Goal: Task Accomplishment & Management: Manage account settings

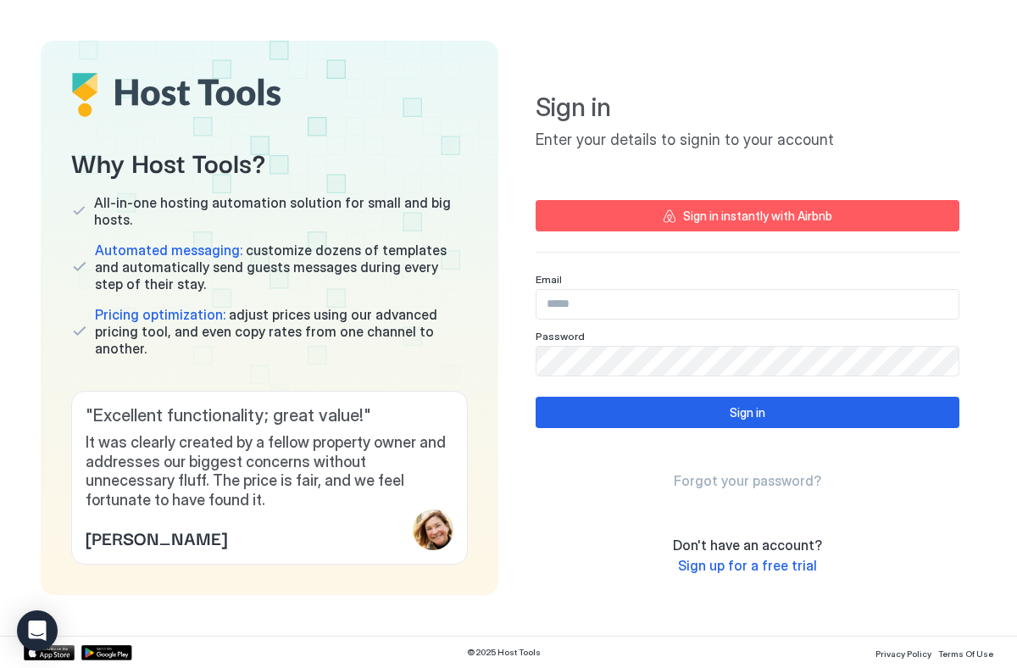
click at [653, 297] on input "Input Field" at bounding box center [747, 304] width 422 height 29
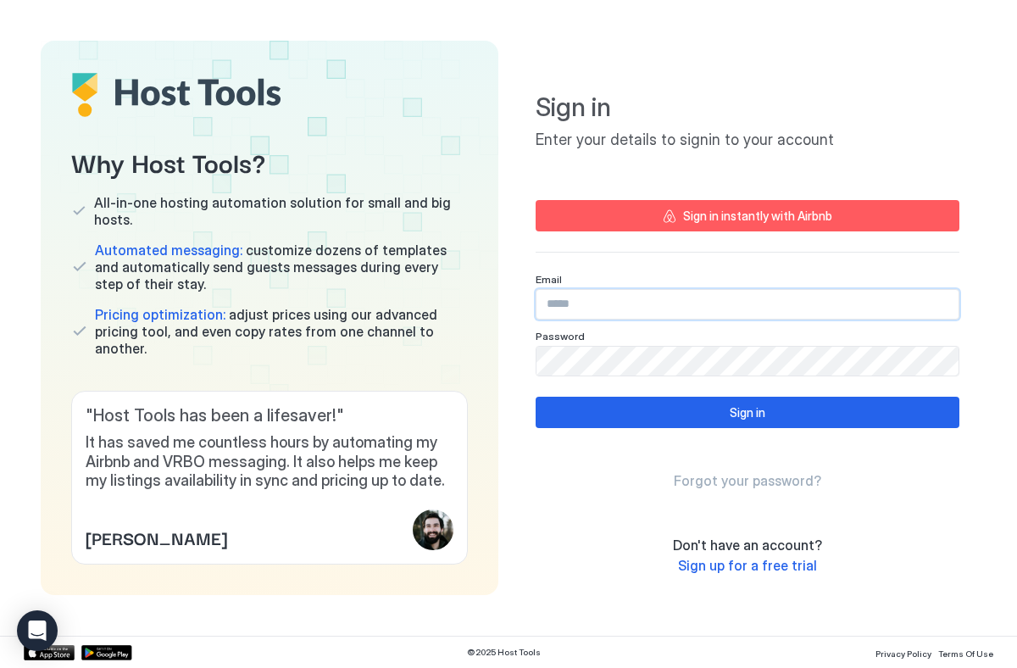
click at [651, 299] on input "Input Field" at bounding box center [747, 304] width 422 height 29
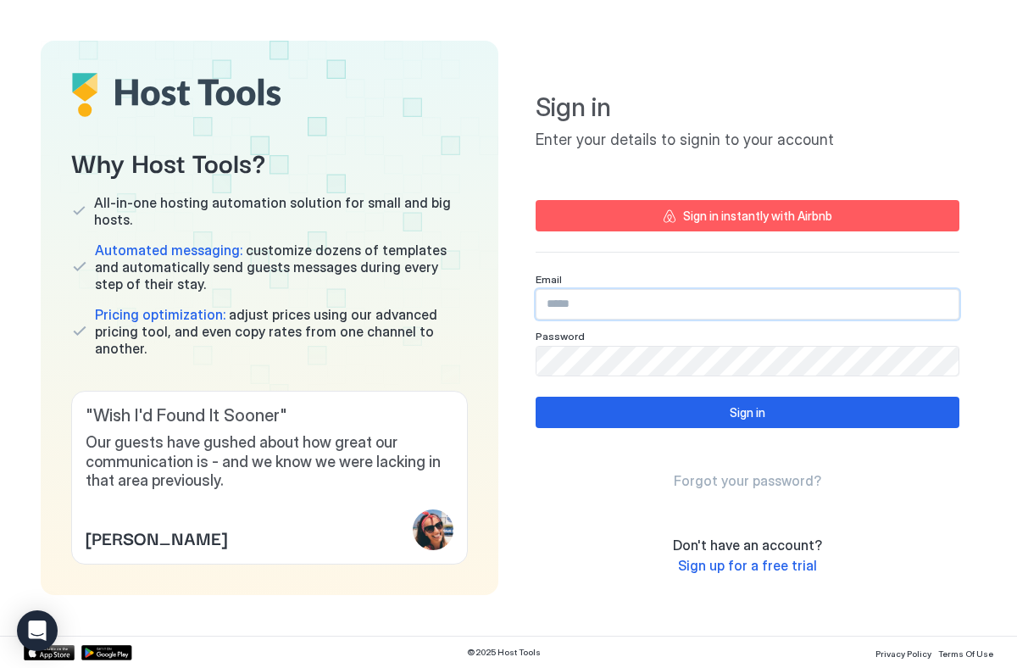
click at [691, 298] on input "Input Field" at bounding box center [747, 304] width 422 height 29
type input "**********"
click at [695, 420] on button "Sign in" at bounding box center [747, 411] width 424 height 31
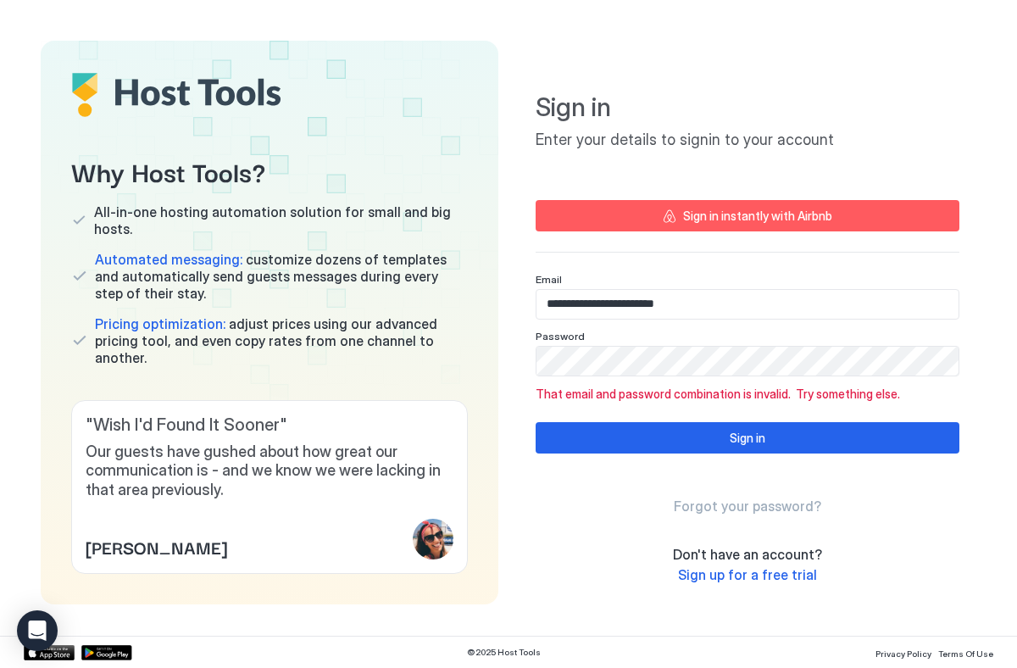
scroll to position [8, 0]
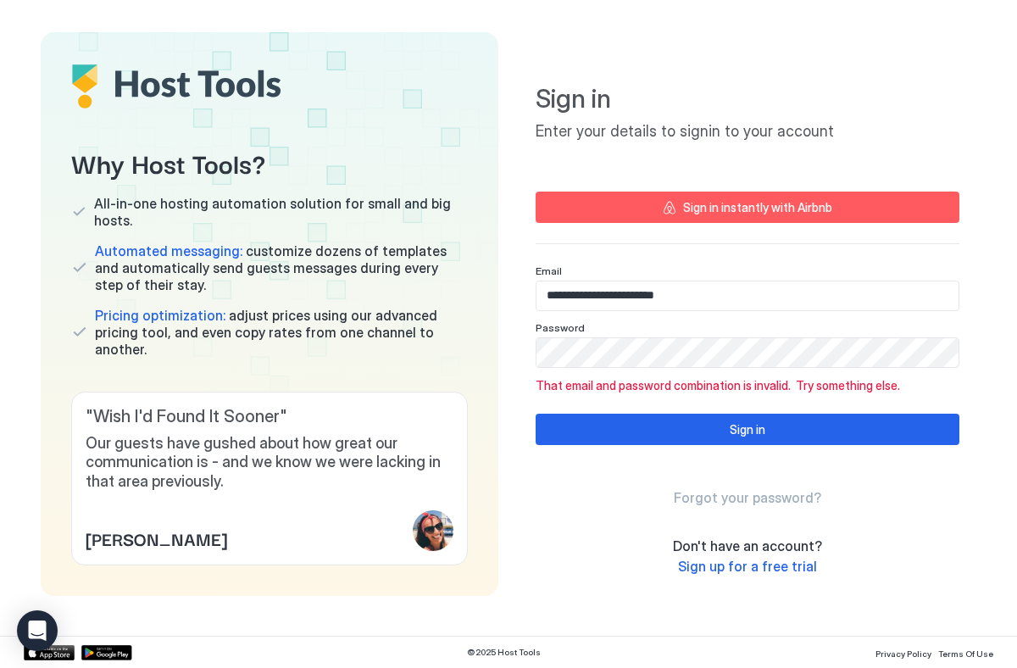
click at [709, 199] on div "Sign in instantly with Airbnb" at bounding box center [757, 207] width 149 height 18
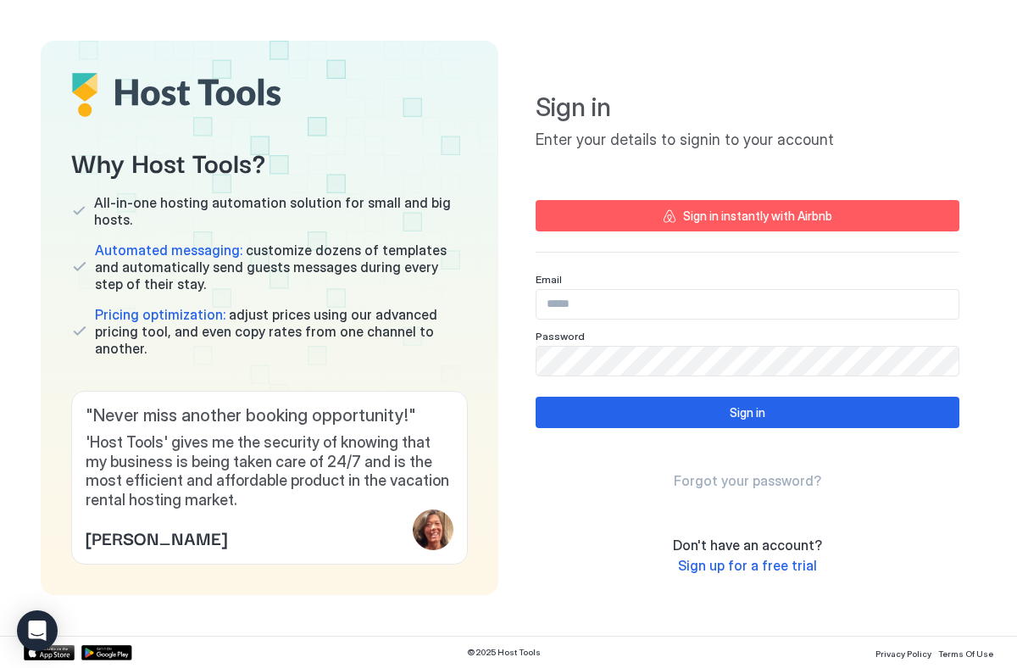
type input "**********"
click at [717, 479] on span "Forgot your password?" at bounding box center [746, 480] width 147 height 17
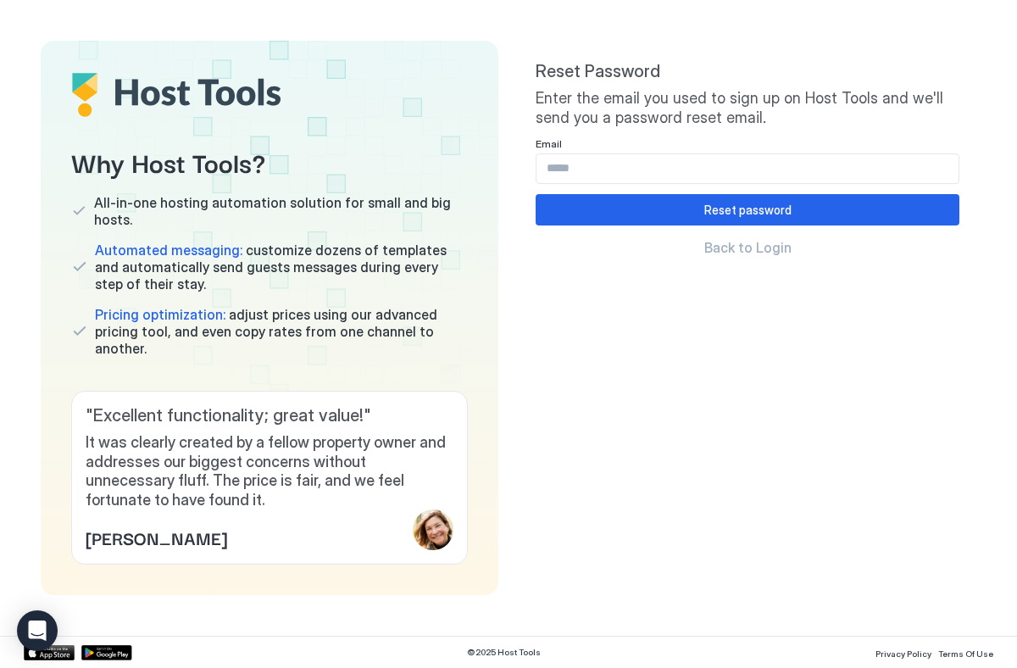
click at [641, 166] on input "Input Field" at bounding box center [747, 168] width 422 height 29
type input "**********"
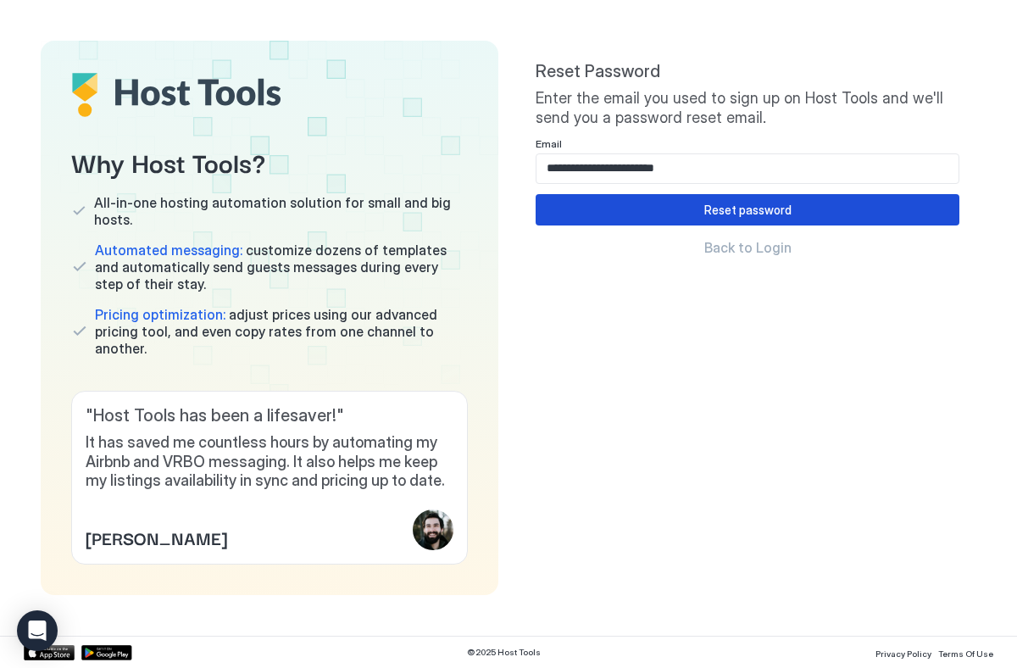
click at [691, 214] on button "Reset password" at bounding box center [747, 209] width 424 height 31
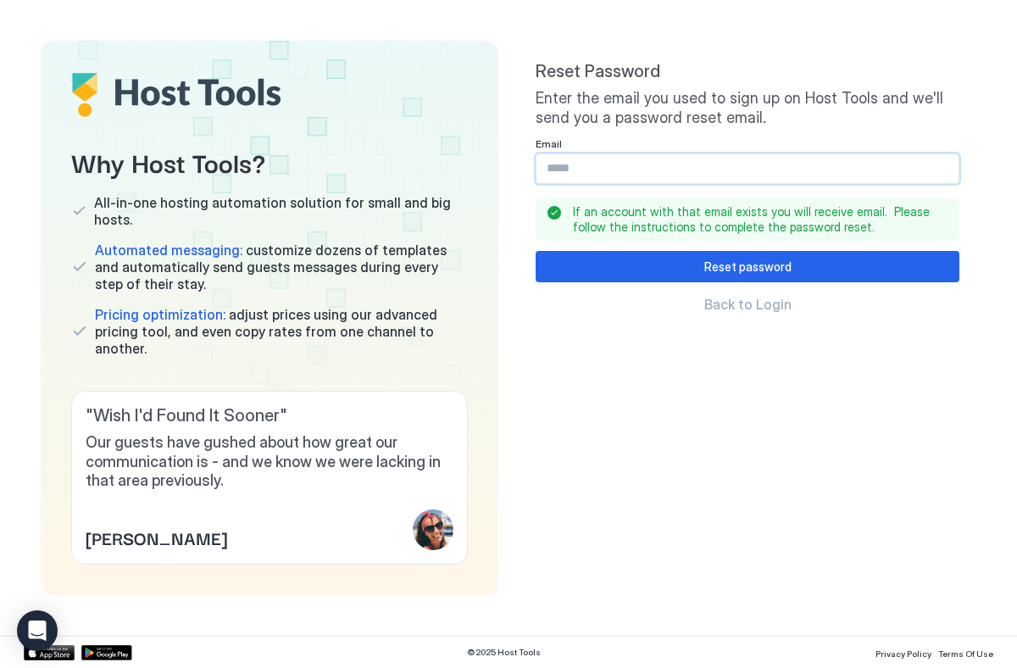
click at [778, 175] on input "Input Field" at bounding box center [747, 168] width 422 height 29
type input "**********"
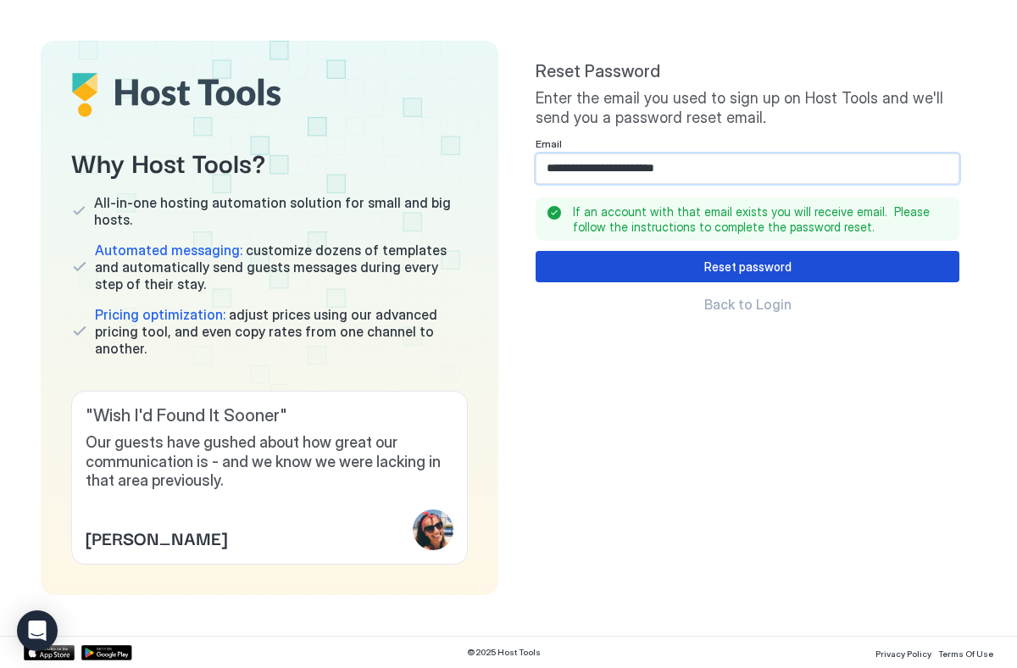
click at [762, 266] on div "Reset password" at bounding box center [747, 267] width 87 height 18
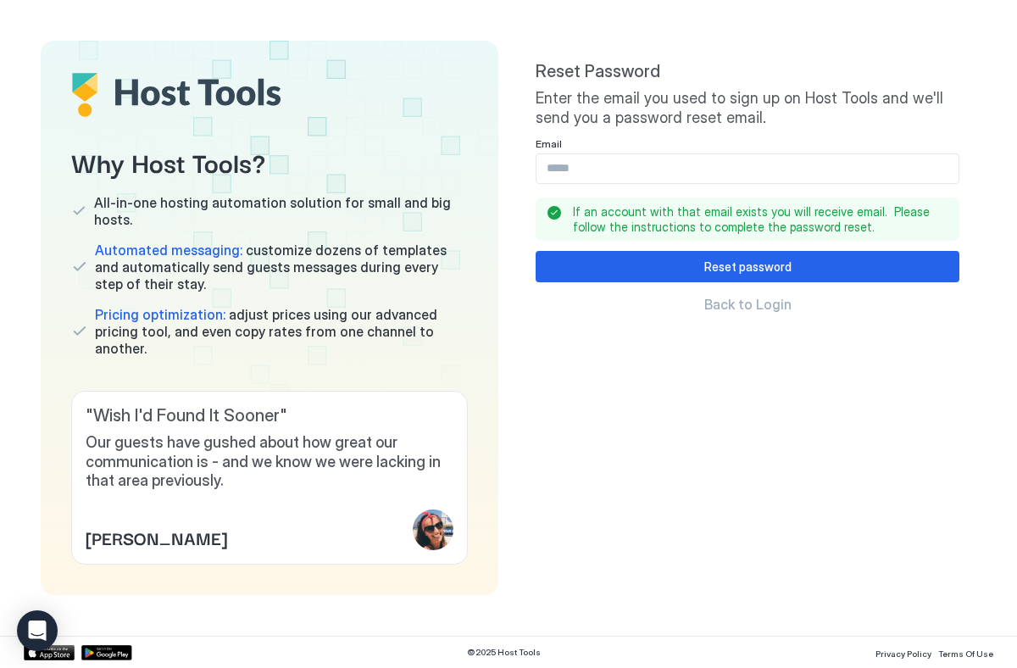
click at [751, 306] on span "Back to Login" at bounding box center [747, 304] width 87 height 17
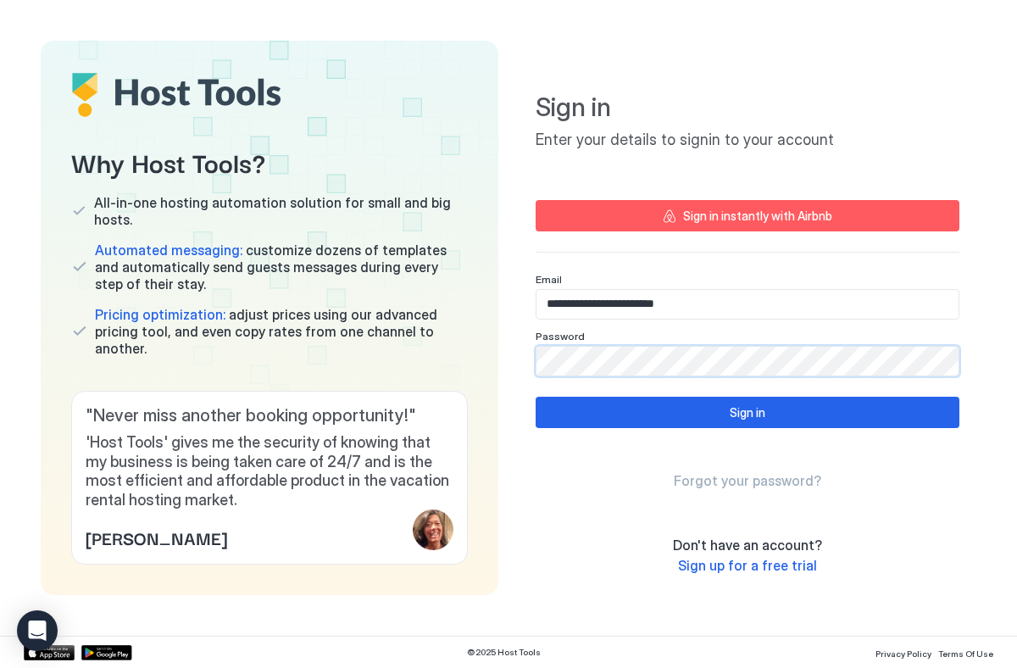
click at [469, 359] on div "Why Host Tools? All-in-one hosting automation solution for small and big hosts.…" at bounding box center [508, 318] width 935 height 554
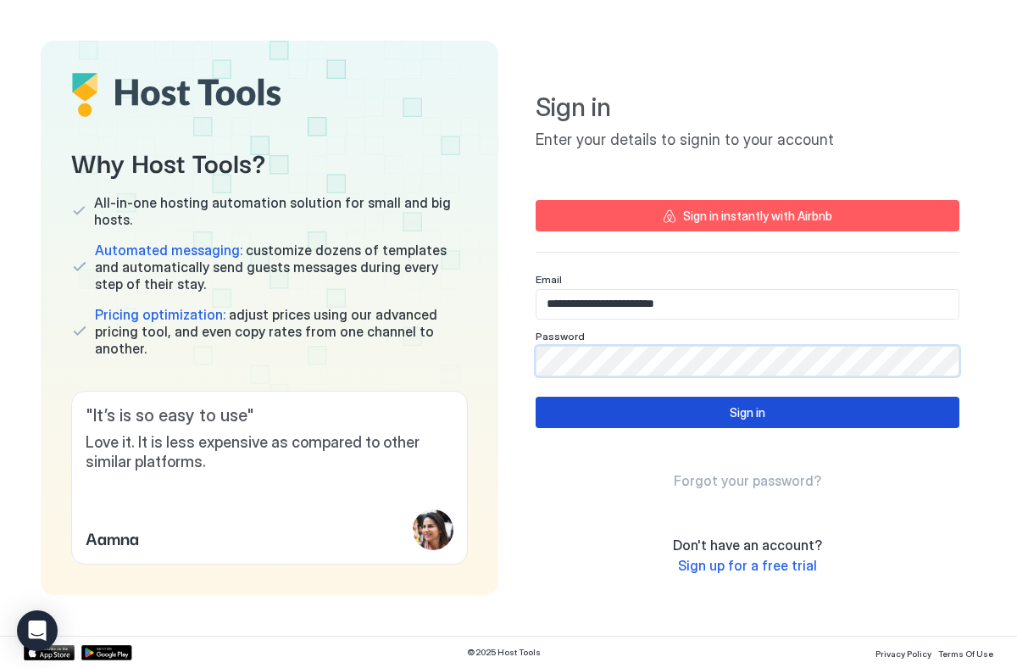
click at [647, 402] on button "Sign in" at bounding box center [747, 411] width 424 height 31
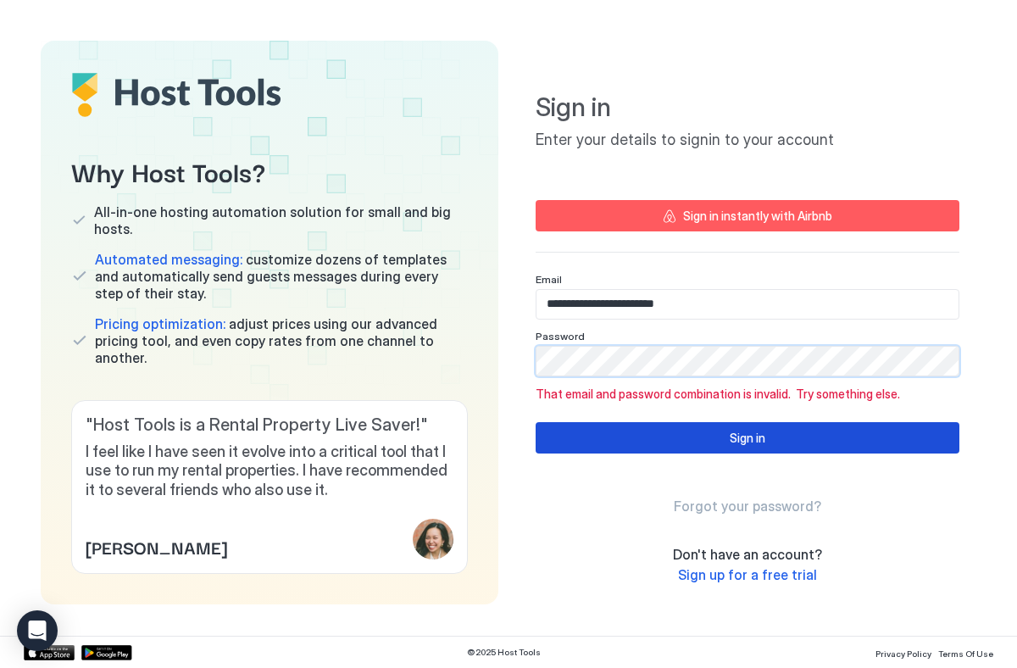
click at [776, 450] on button "Sign in" at bounding box center [747, 437] width 424 height 31
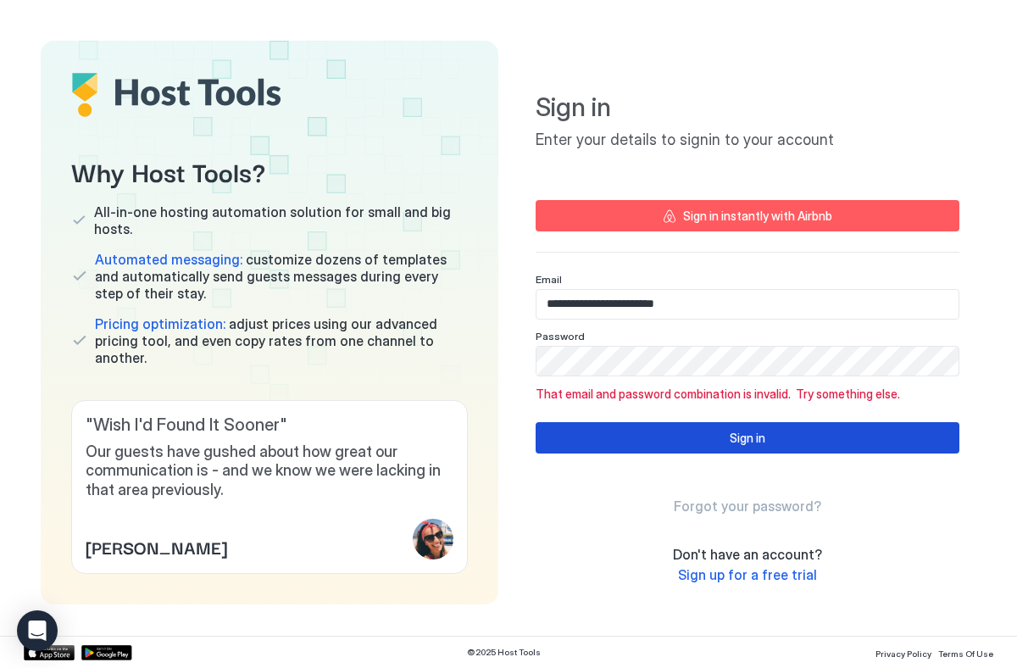
click at [773, 443] on button "Sign in" at bounding box center [747, 437] width 424 height 31
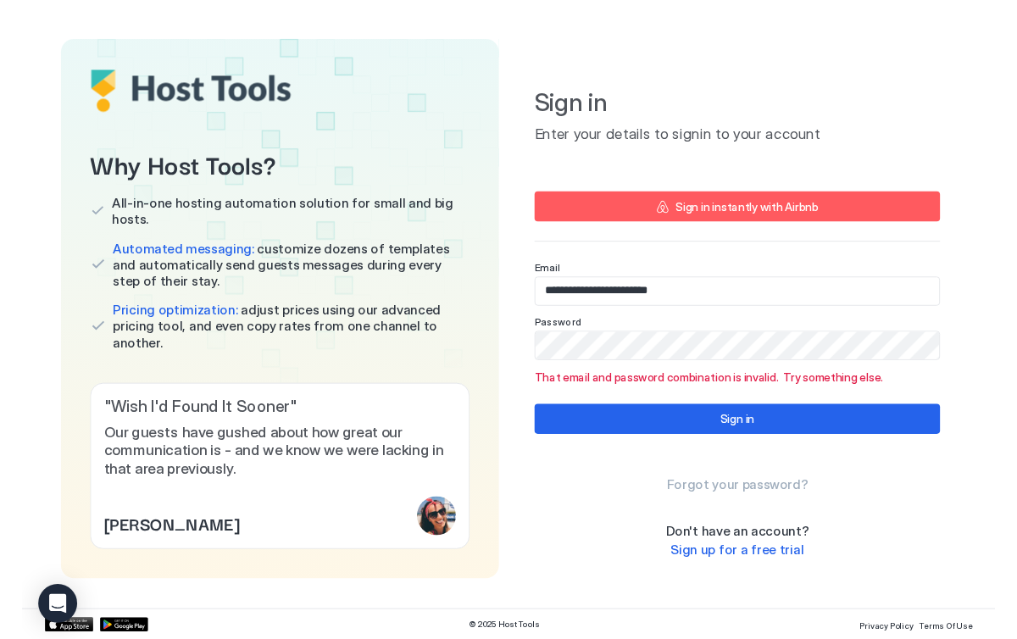
scroll to position [8, 0]
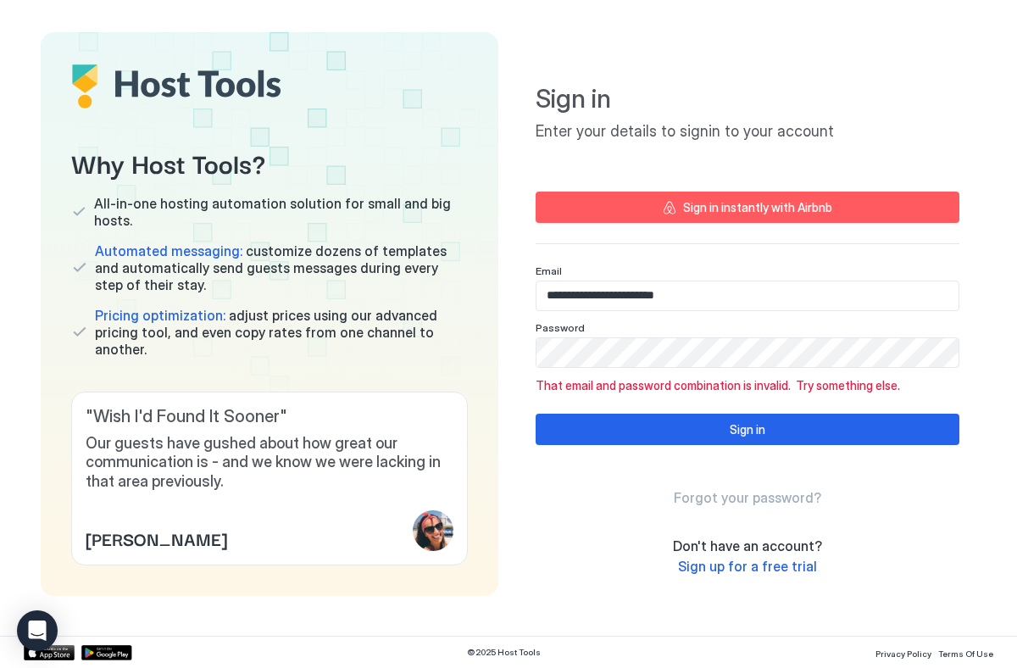
type input "**********"
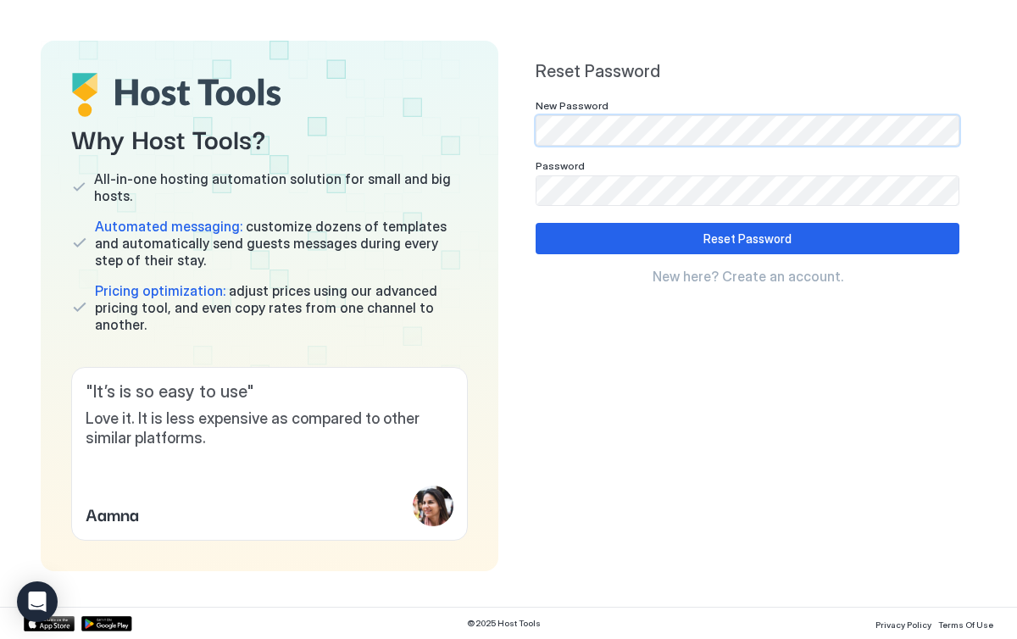
click at [506, 136] on div "Why Host Tools? All-in-one hosting automation solution for small and big hosts.…" at bounding box center [508, 306] width 935 height 530
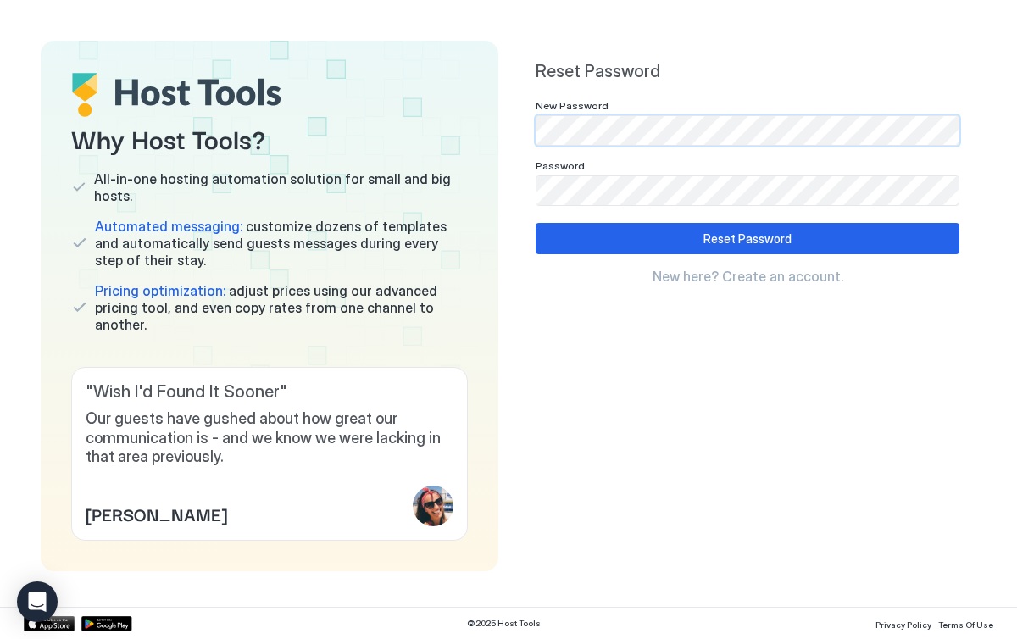
click at [634, 337] on div "Reset Password New Password Password Reset Password New here? Create an account." at bounding box center [747, 306] width 424 height 490
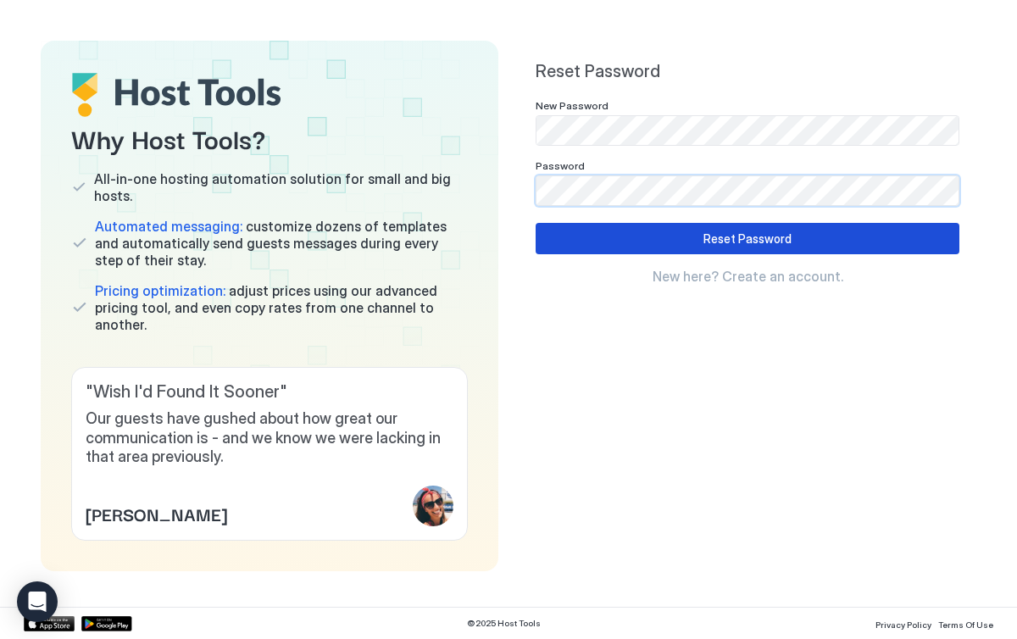
click at [694, 236] on button "Reset Password" at bounding box center [747, 238] width 424 height 31
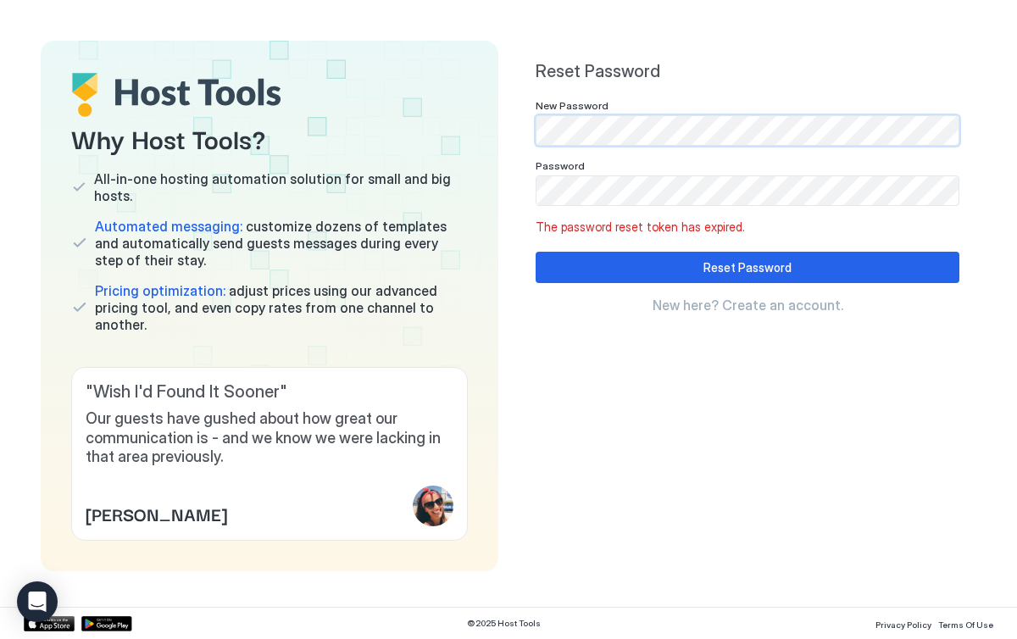
click at [682, 302] on span "New here? Create an account." at bounding box center [747, 304] width 191 height 17
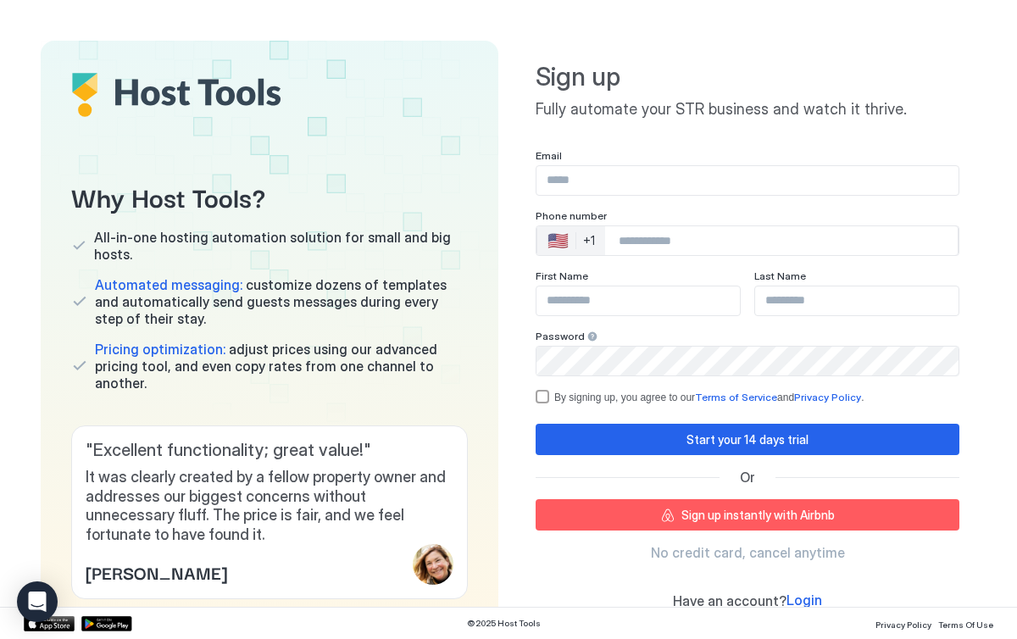
type input "**********"
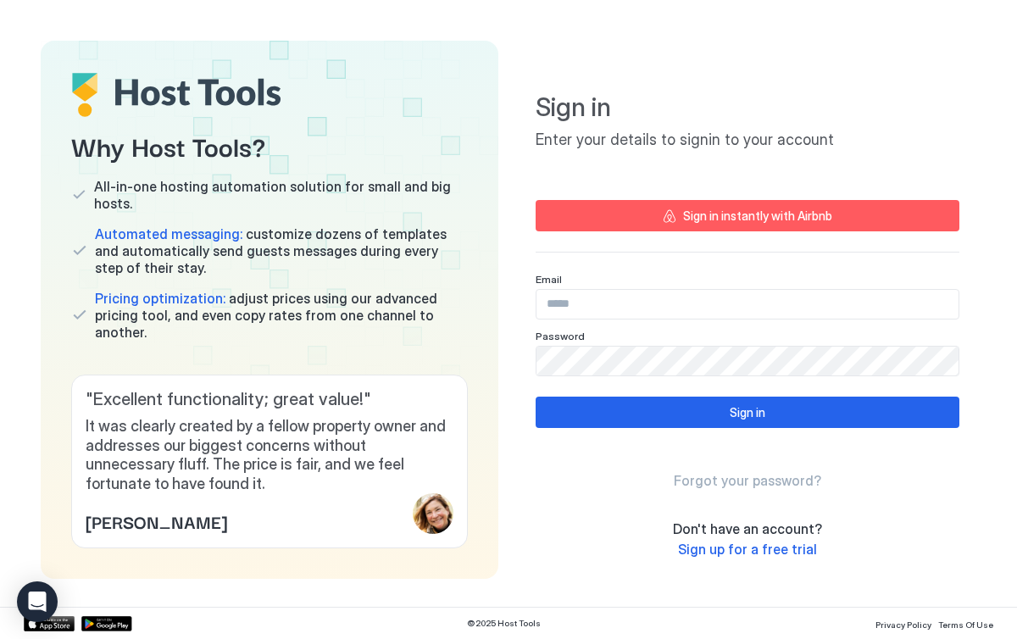
type input "**********"
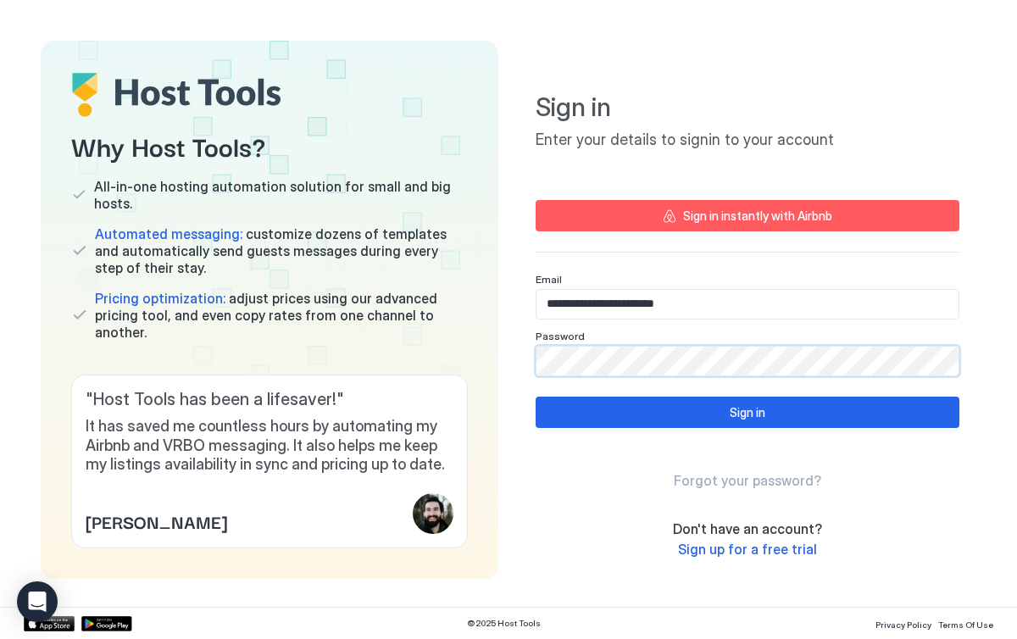
click at [550, 514] on div "**********" at bounding box center [747, 309] width 424 height 497
click at [711, 479] on span "Forgot your password?" at bounding box center [746, 480] width 147 height 17
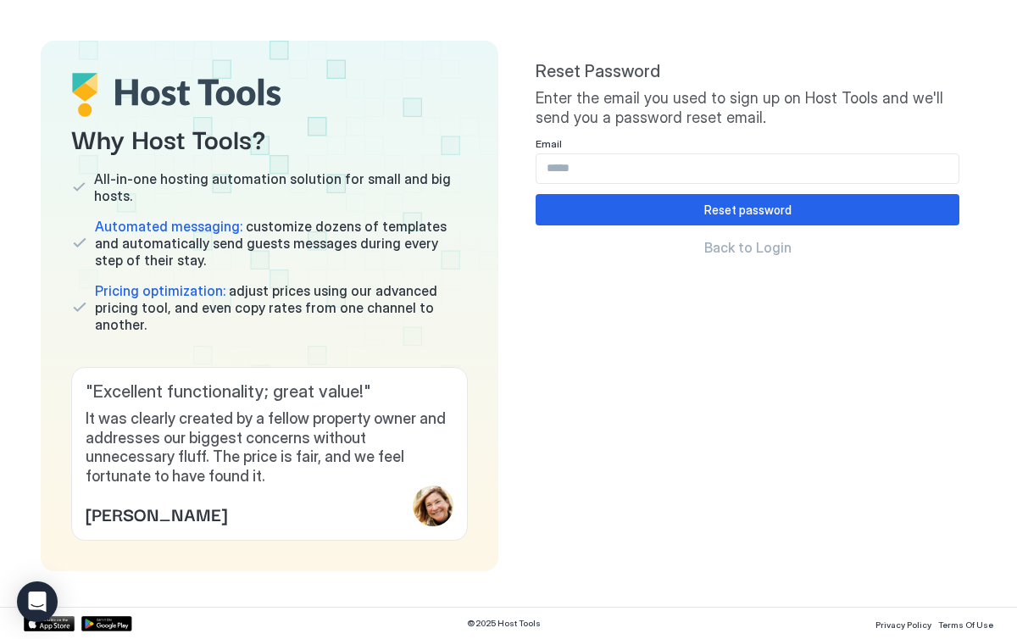
click at [668, 175] on input "Input Field" at bounding box center [747, 168] width 422 height 29
type input "**********"
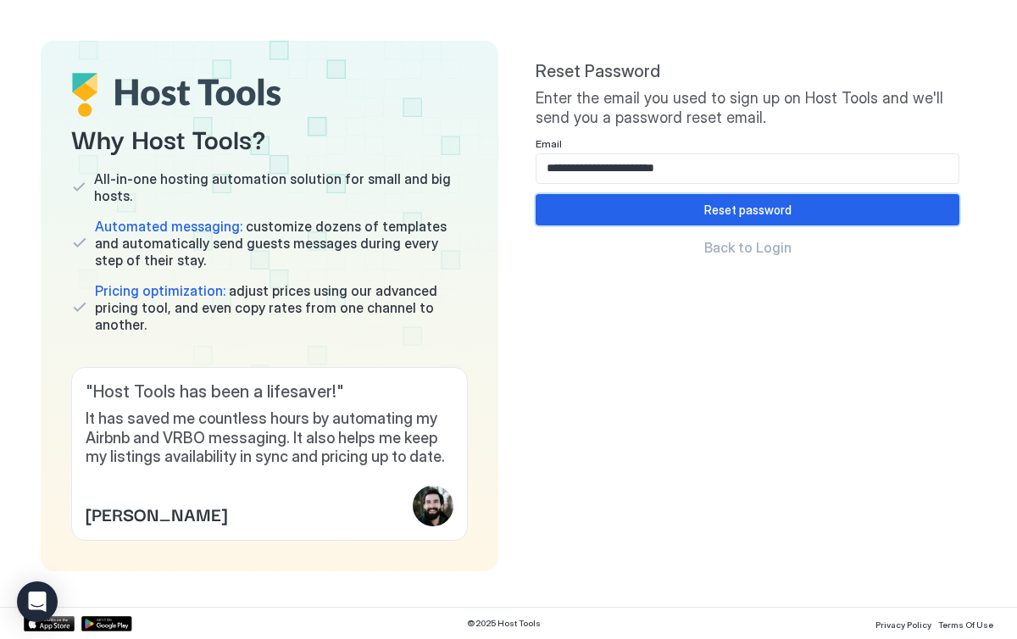
click at [690, 218] on button "Reset password" at bounding box center [747, 209] width 424 height 31
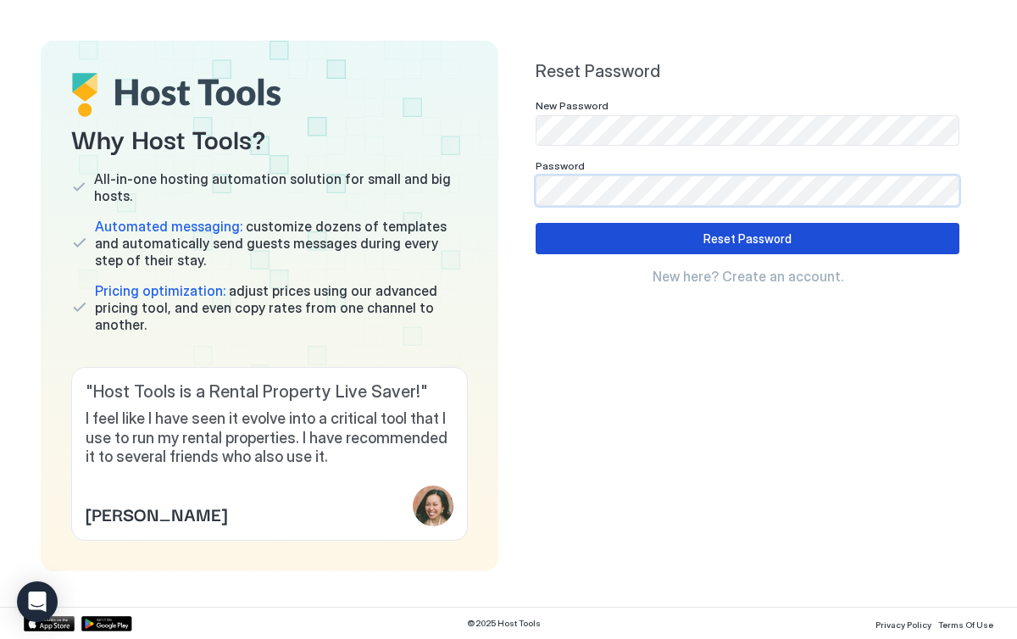
click at [690, 236] on button "Reset Password" at bounding box center [747, 238] width 424 height 31
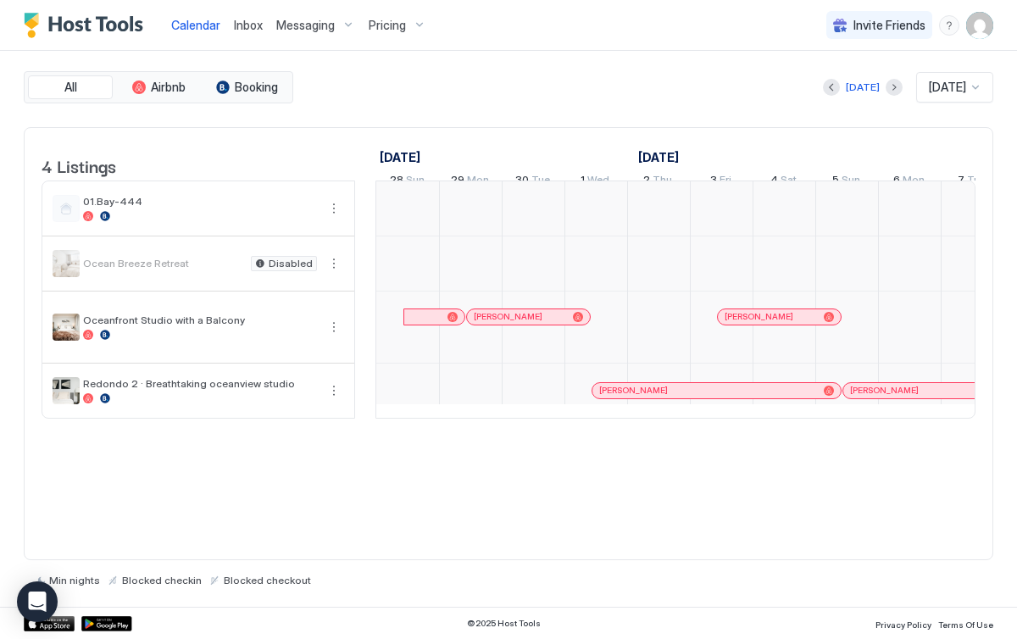
scroll to position [0, 941]
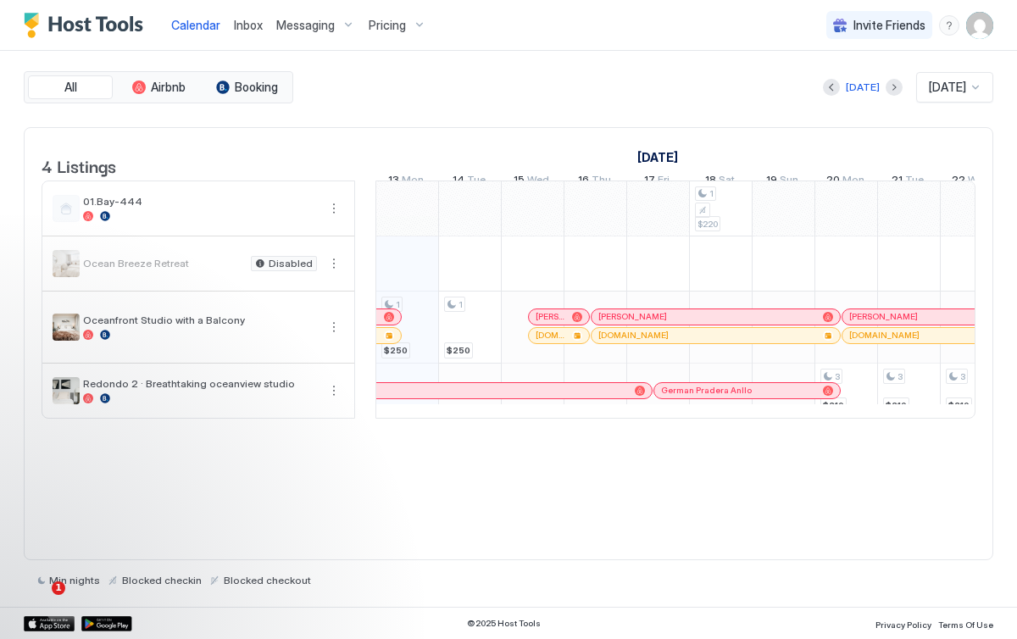
click at [338, 263] on div "Ocean Breeze Retreat Disabled" at bounding box center [198, 263] width 312 height 54
click at [335, 273] on button "More options" at bounding box center [334, 263] width 20 height 20
click at [326, 355] on span "Listing Settings" at bounding box center [304, 354] width 75 height 13
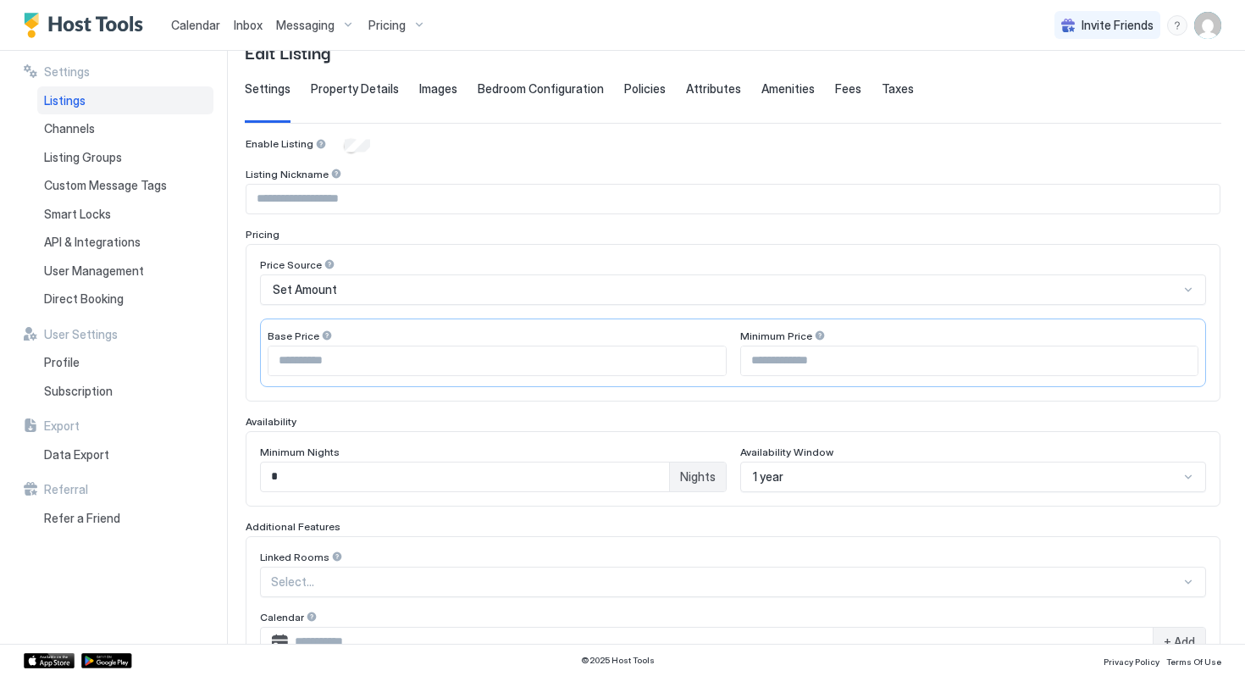
scroll to position [368, 0]
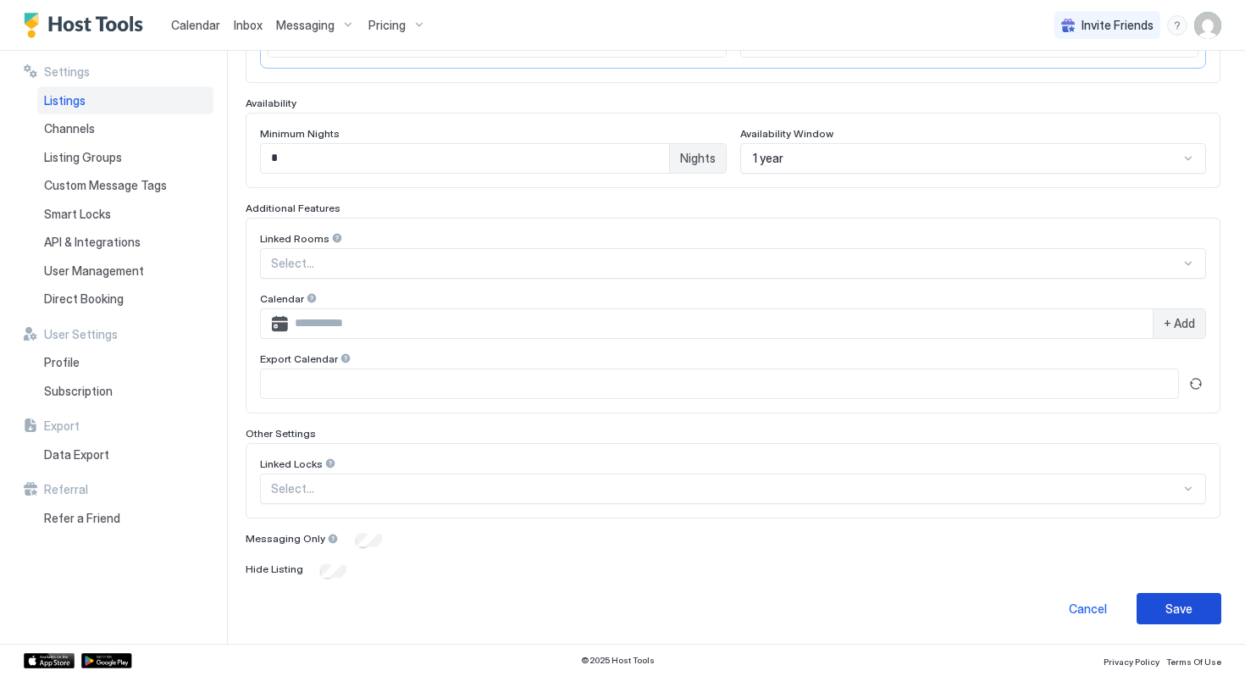
click at [1016, 612] on div "Save" at bounding box center [1179, 609] width 27 height 18
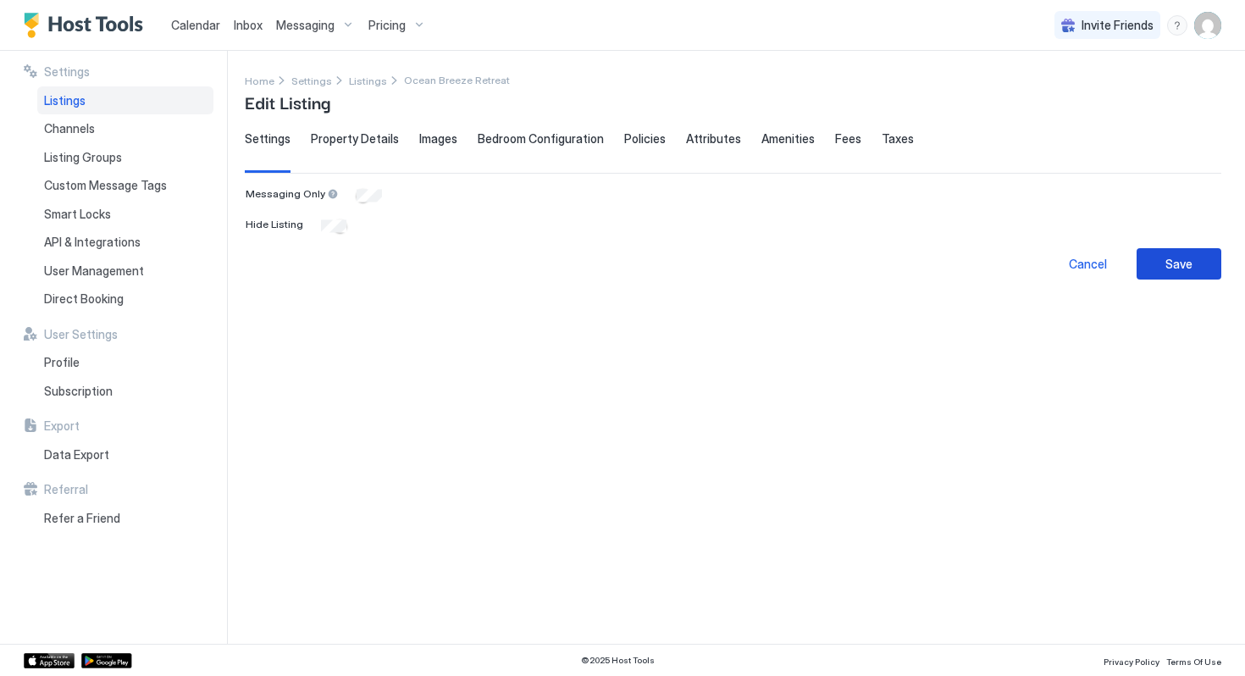
click at [1016, 267] on div "Save" at bounding box center [1179, 264] width 27 height 18
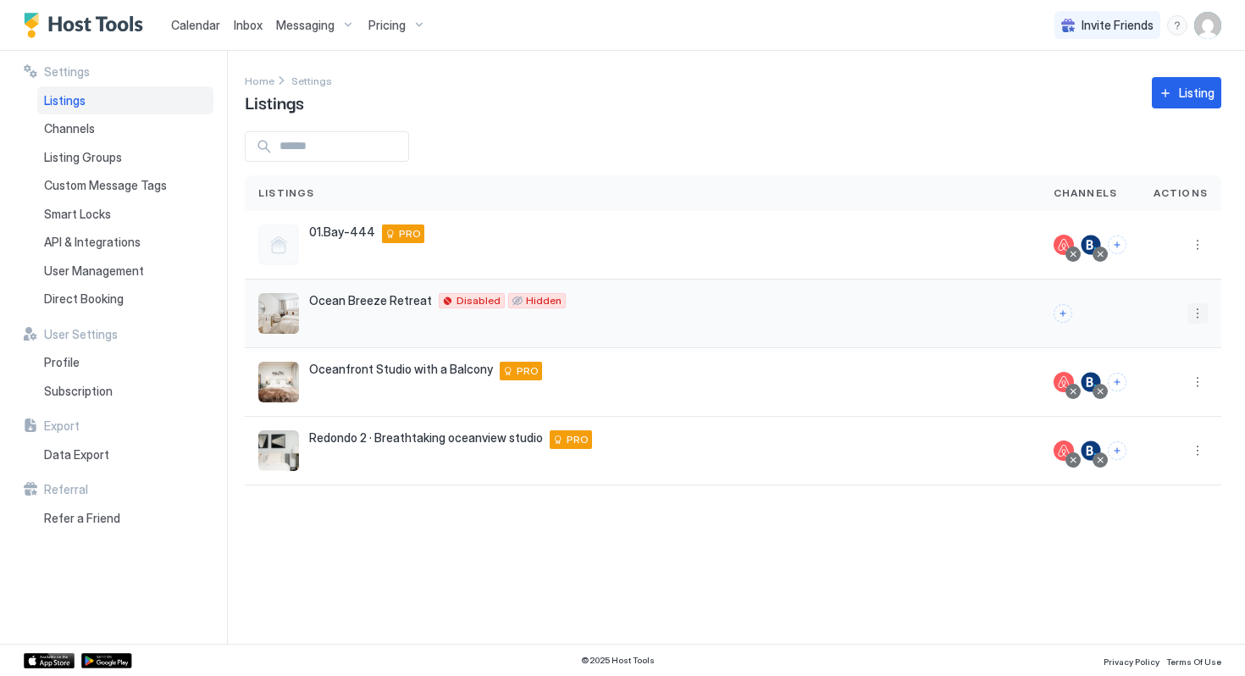
click at [1016, 312] on button "More options" at bounding box center [1198, 313] width 20 height 20
click at [802, 591] on div at bounding box center [622, 338] width 1245 height 676
click at [192, 24] on span "Calendar" at bounding box center [195, 25] width 49 height 14
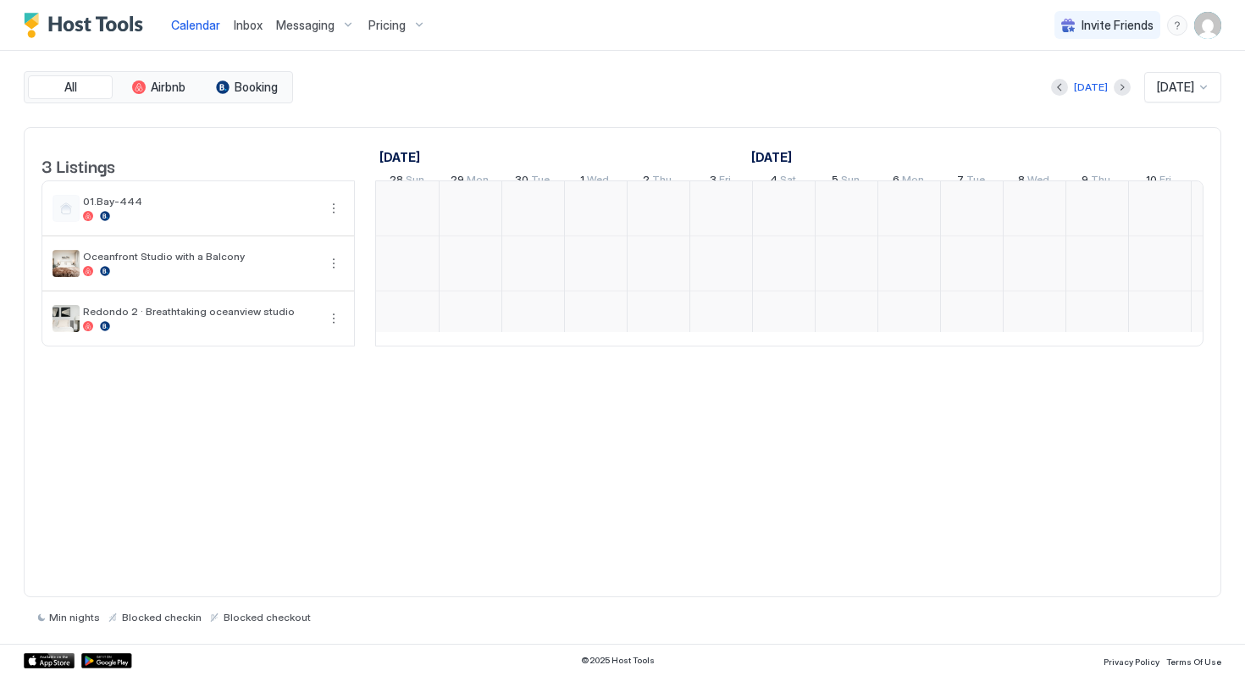
scroll to position [0, 941]
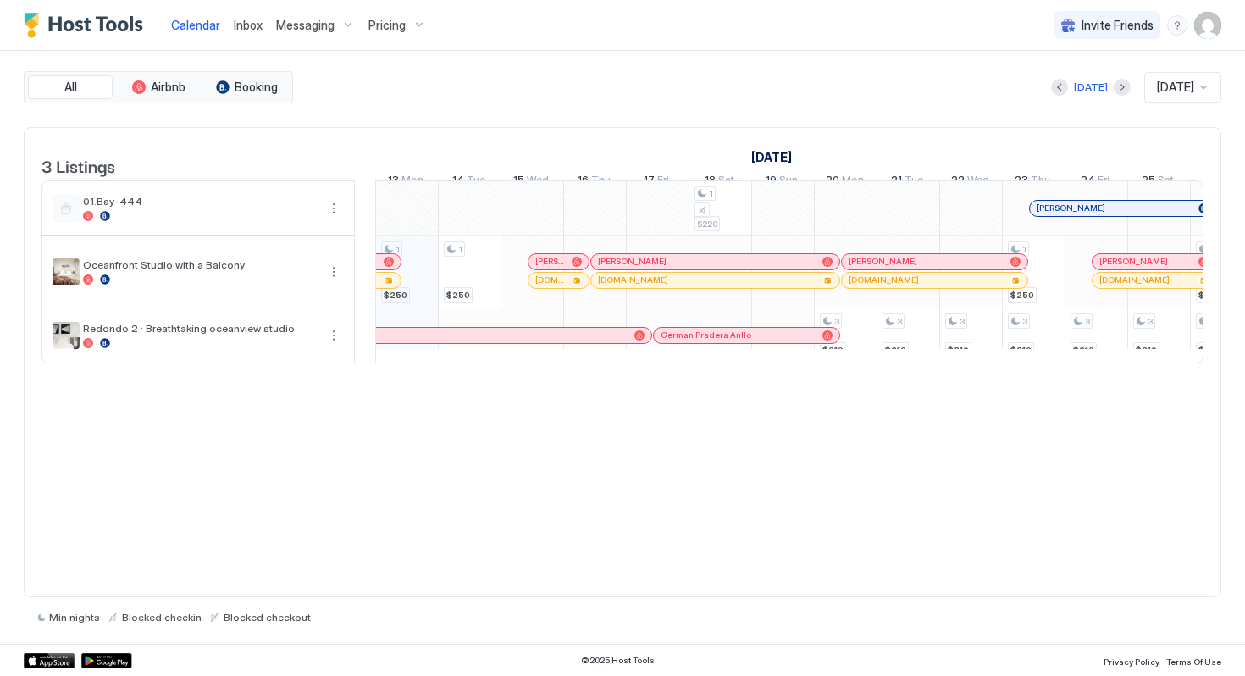
click at [330, 28] on span "Messaging" at bounding box center [305, 25] width 58 height 15
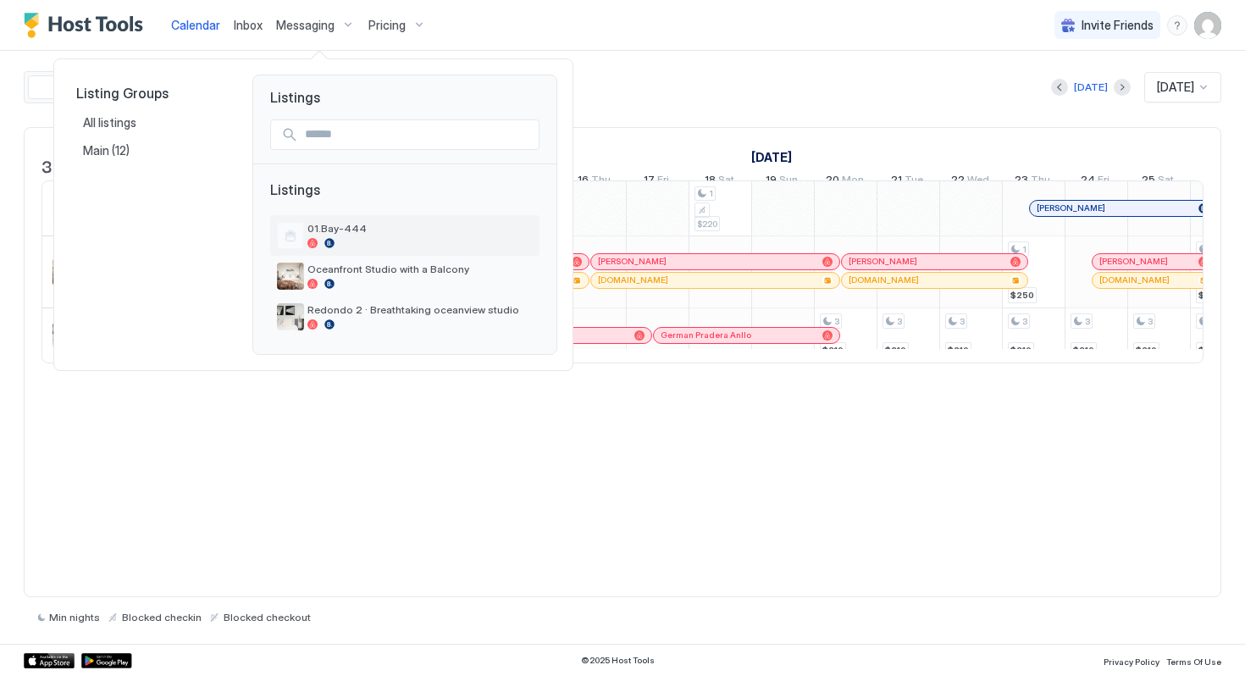
click at [408, 240] on div at bounding box center [420, 243] width 225 height 10
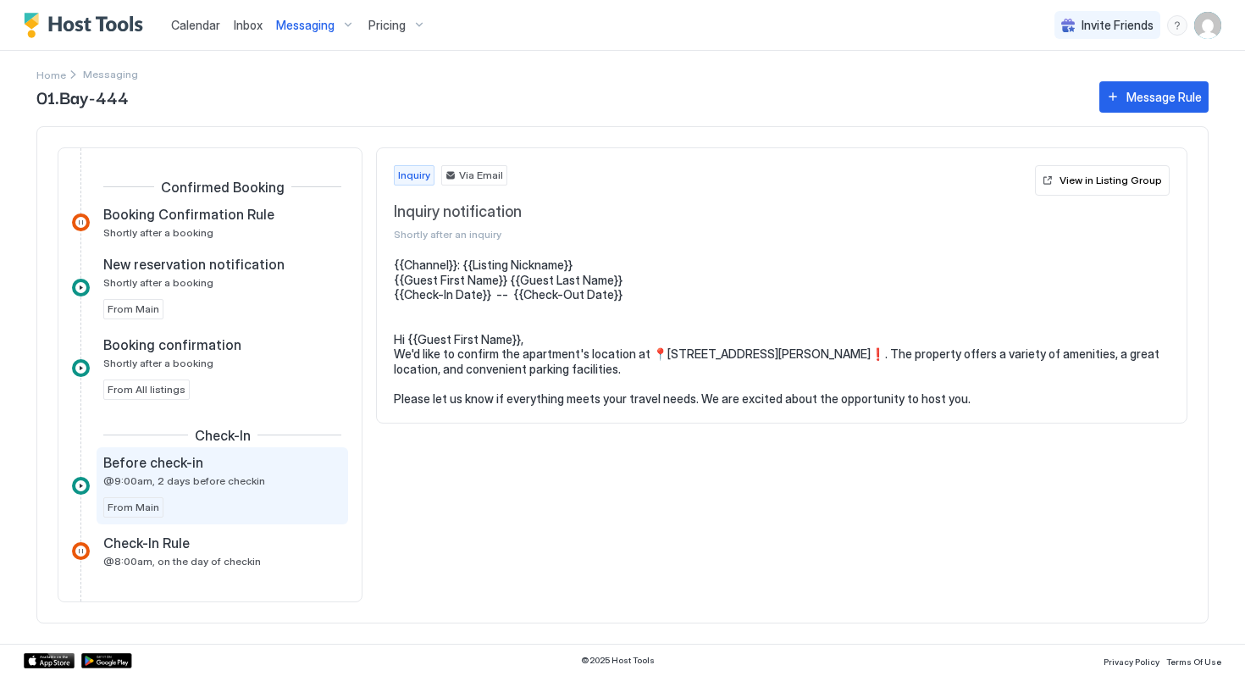
scroll to position [283, 0]
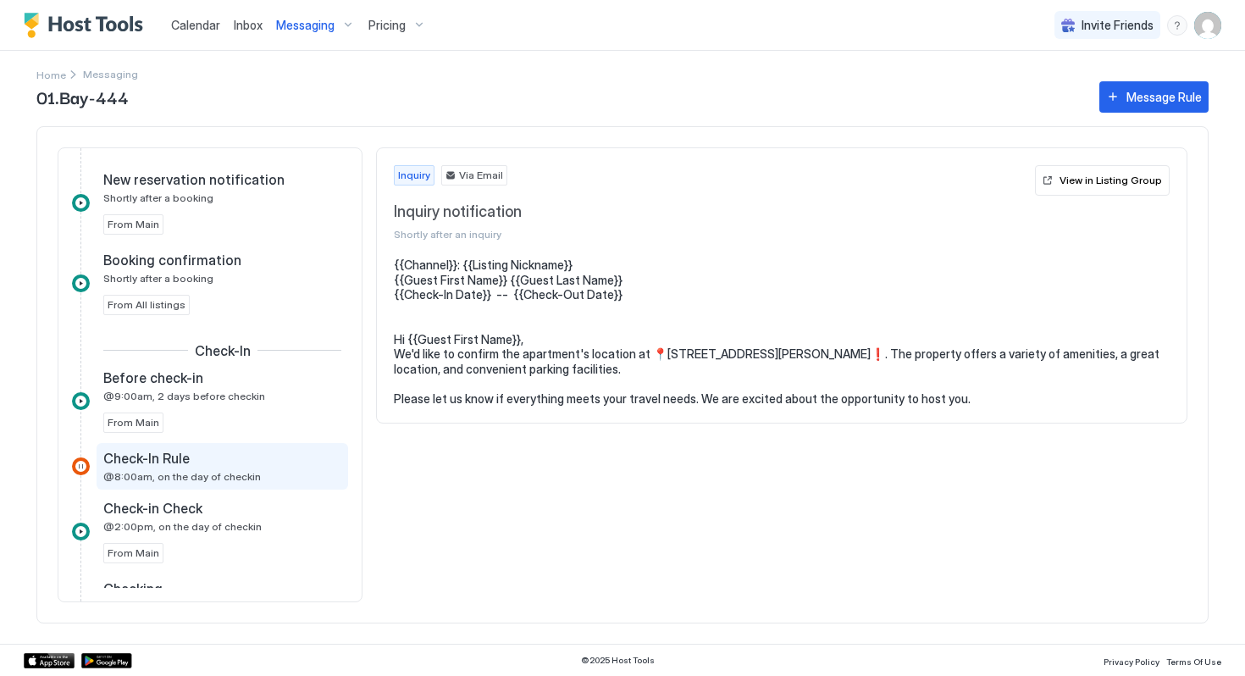
click at [193, 478] on span "@8:00am, on the day of checkin" at bounding box center [182, 476] width 158 height 13
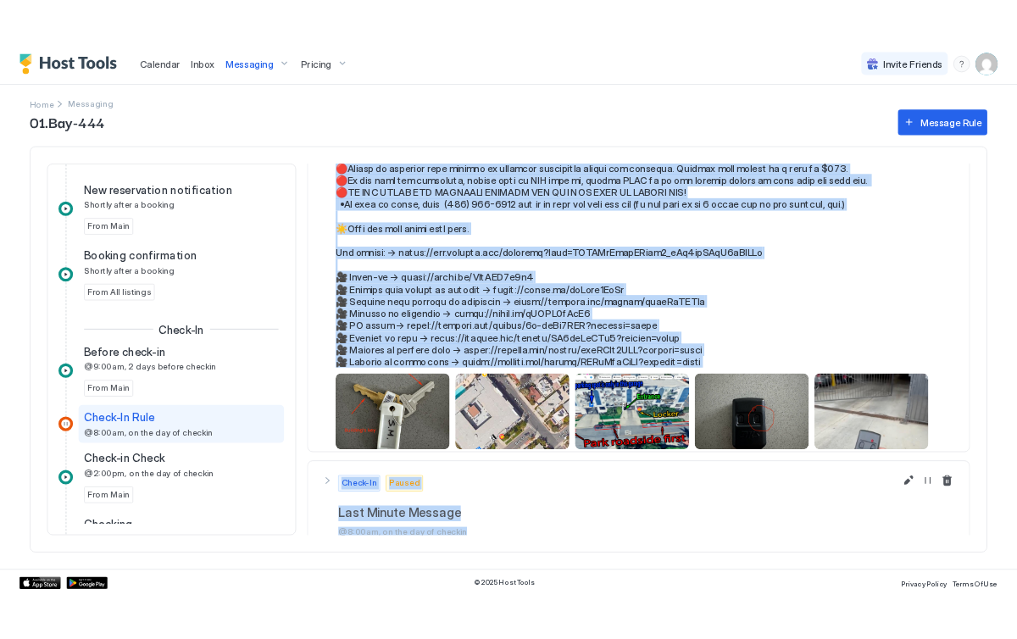
scroll to position [799, 0]
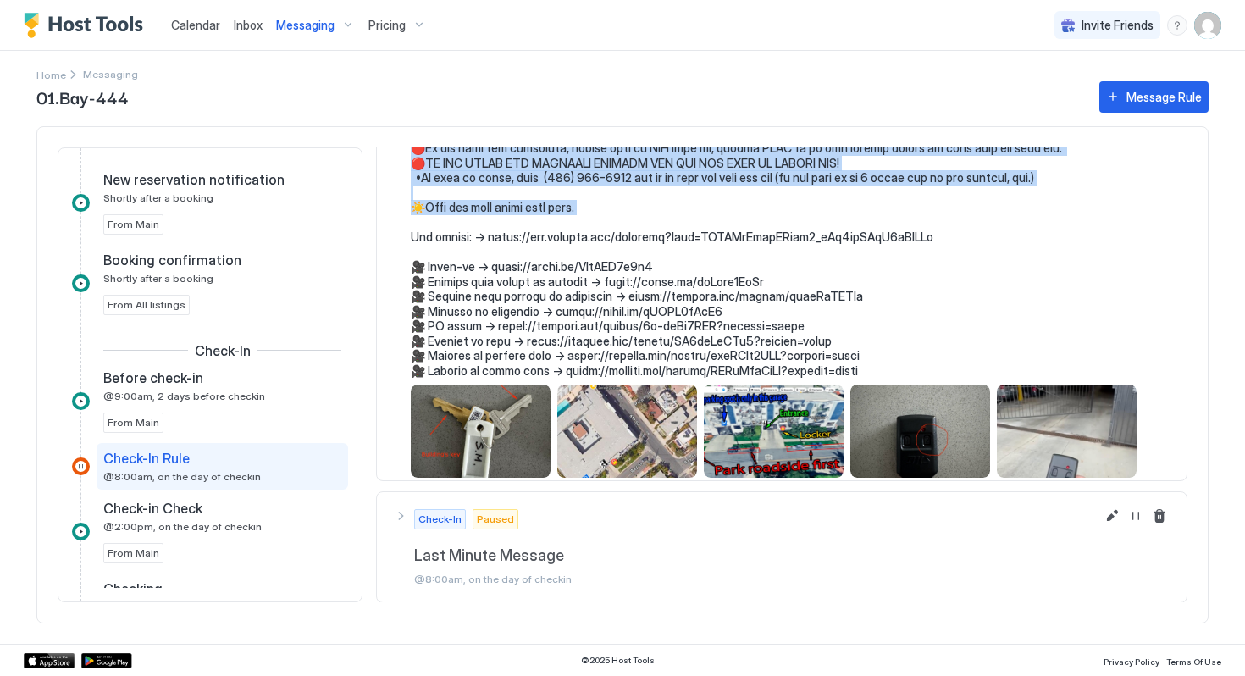
drag, startPoint x: 413, startPoint y: 263, endPoint x: 895, endPoint y: 205, distance: 485.5
copy pre "Hi {{Guest First Name}}, Just wanted to touch base and give you some more infor…"
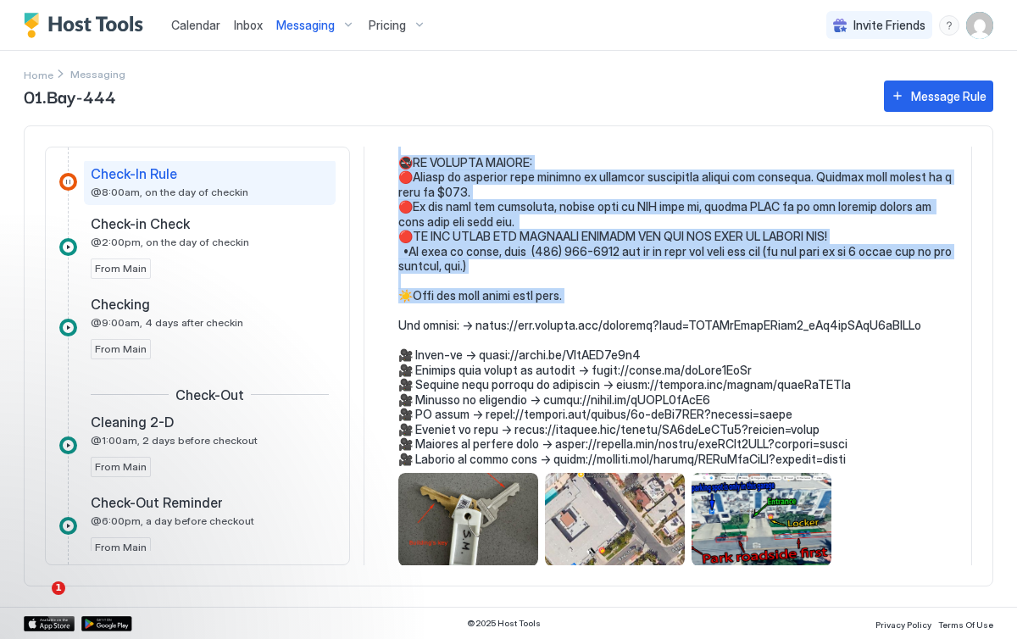
scroll to position [801, 0]
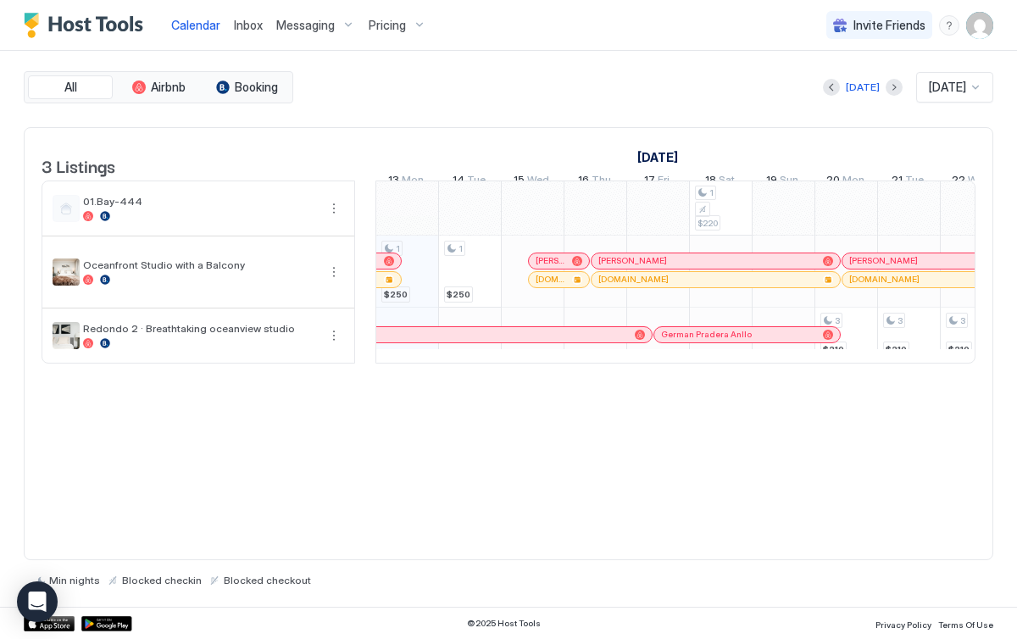
scroll to position [0, 941]
click at [298, 26] on span "Messaging" at bounding box center [305, 25] width 58 height 15
